Goal: Information Seeking & Learning: Learn about a topic

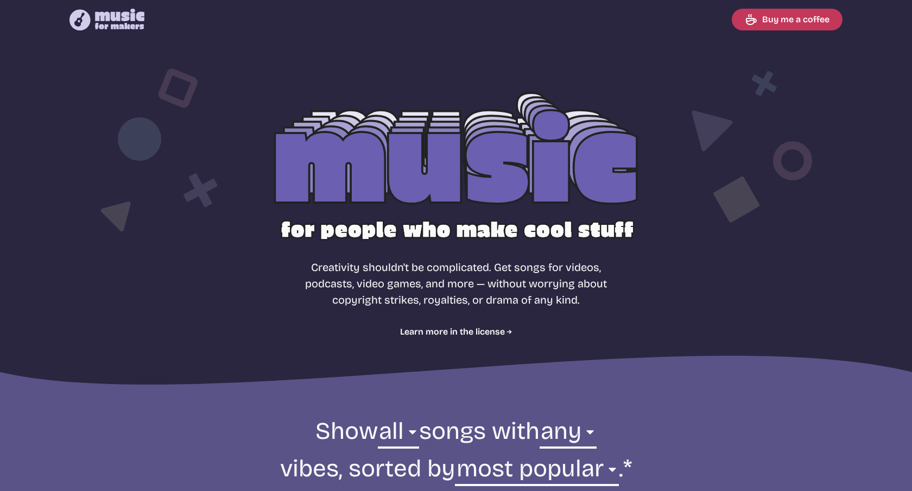
select select "most popular"
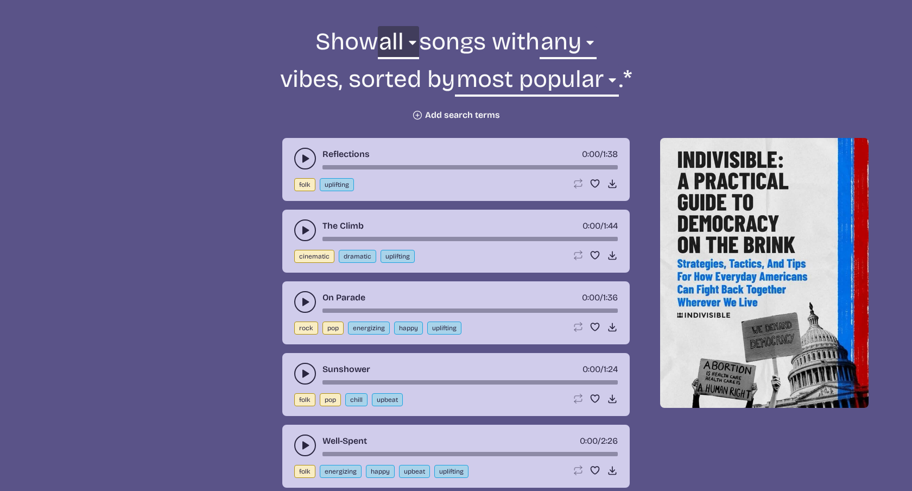
click at [411, 44] on select "all ambient cinematic electronic folk holiday jazz pop rock world" at bounding box center [398, 44] width 41 height 37
select select "electronic"
click at [378, 26] on select "all ambient cinematic electronic folk holiday jazz pop rock world" at bounding box center [398, 44] width 41 height 37
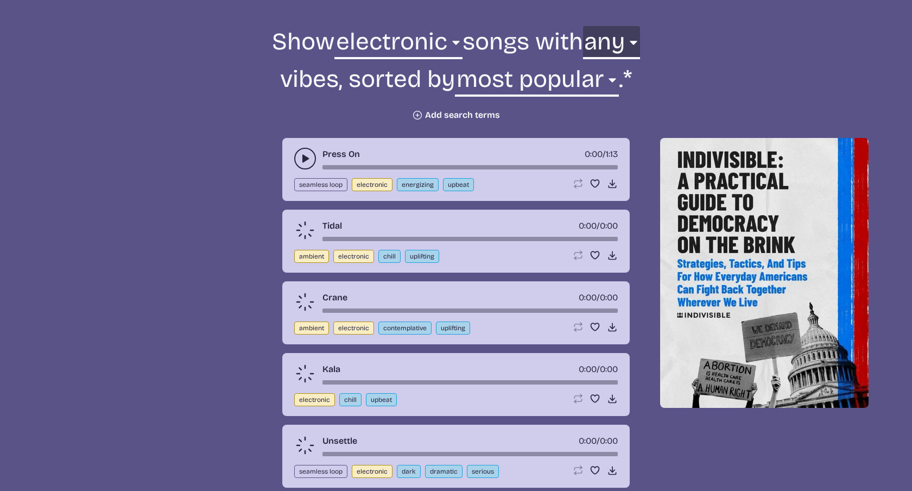
click at [628, 47] on select "any aggressive chill contemplative dark dramatic easygoing energizing happy ser…" at bounding box center [611, 44] width 57 height 37
select select "chill"
click at [589, 26] on select "any aggressive chill contemplative dark dramatic easygoing energizing happy ser…" at bounding box center [611, 44] width 57 height 37
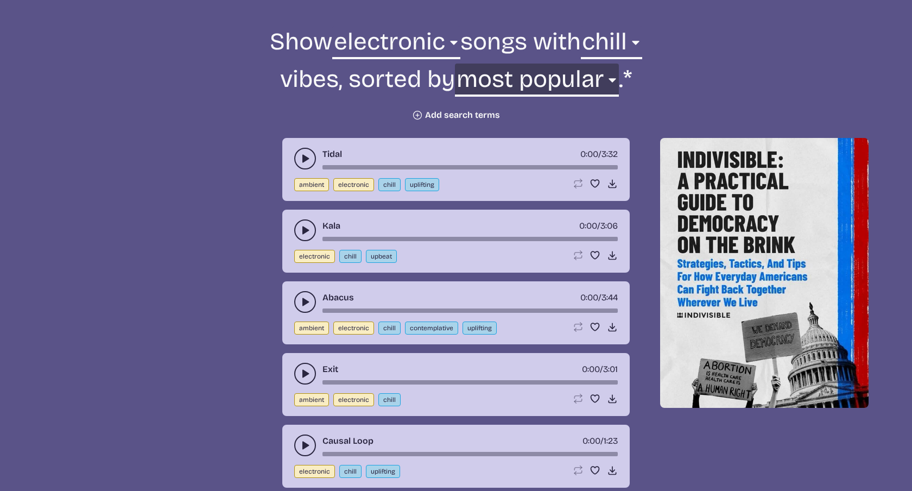
click at [542, 81] on select "newest oldest most popular least popular name" at bounding box center [536, 82] width 163 height 37
select select "least popular"
click at [459, 64] on select "newest oldest most popular least popular name" at bounding box center [536, 82] width 163 height 37
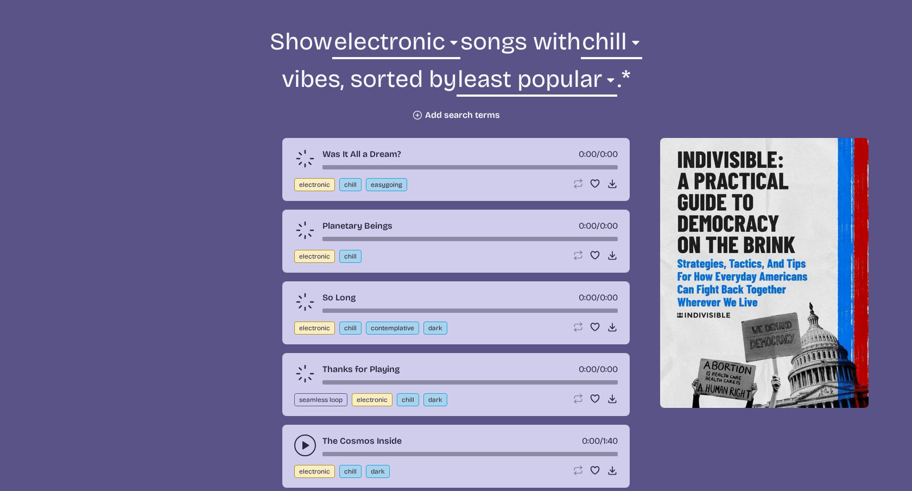
click at [471, 116] on button "Plus icon Add search terms" at bounding box center [456, 115] width 88 height 11
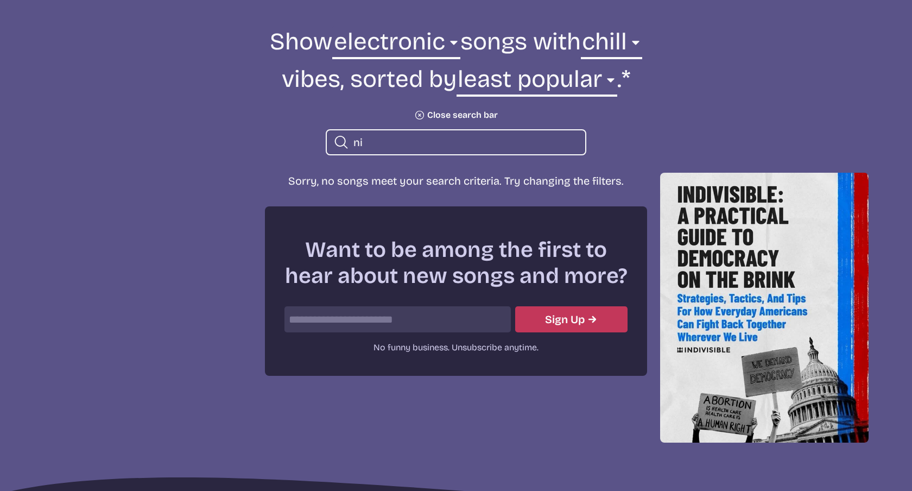
type input "n"
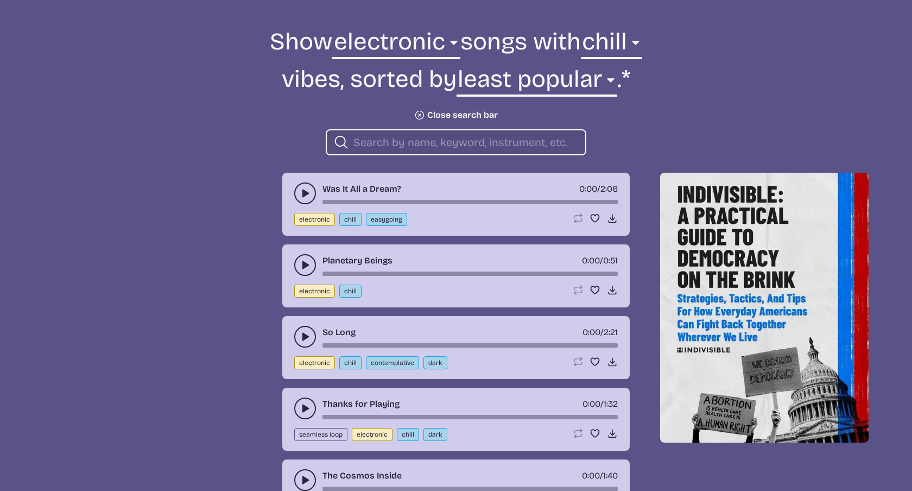
click at [301, 190] on icon "play-pause toggle" at bounding box center [305, 193] width 11 height 11
